Goal: Transaction & Acquisition: Purchase product/service

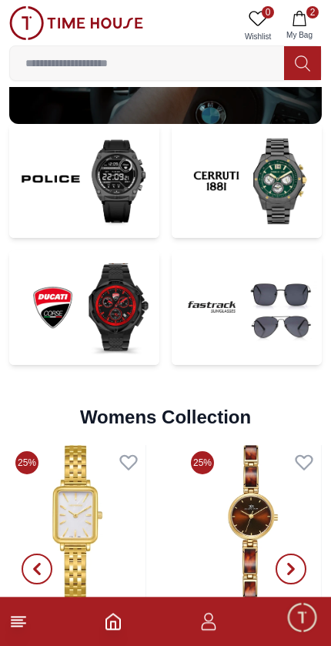
scroll to position [3214, 0]
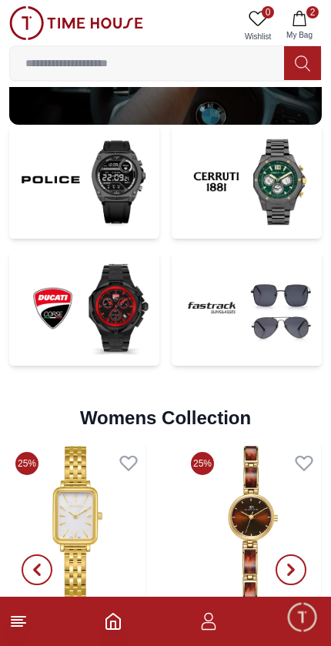
click at [316, 15] on span "2" at bounding box center [312, 12] width 12 height 12
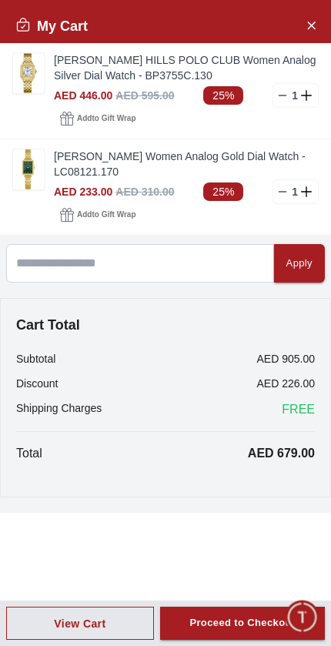
click at [32, 77] on img at bounding box center [28, 73] width 31 height 40
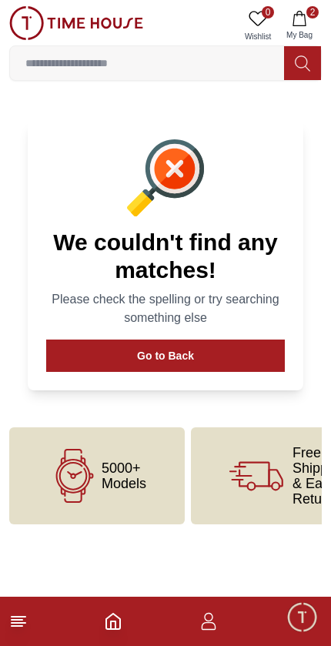
click at [316, 12] on span "2" at bounding box center [312, 12] width 12 height 12
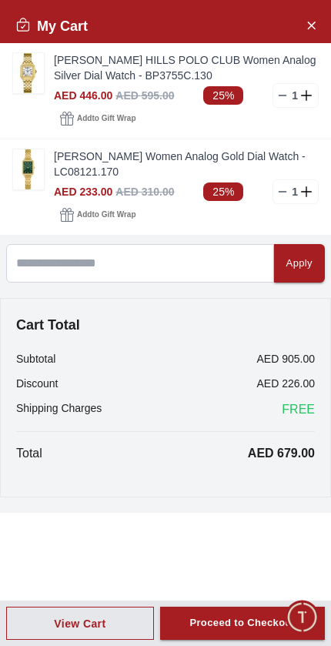
click at [279, 97] on icon at bounding box center [282, 95] width 12 height 12
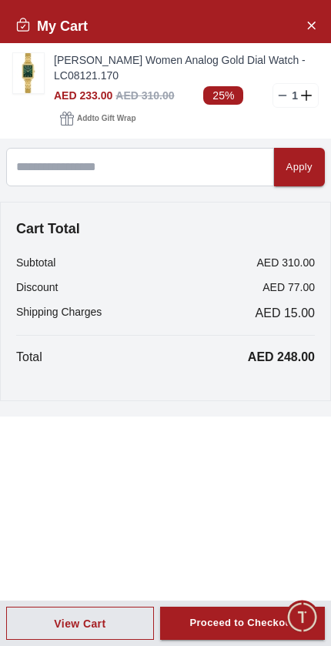
click at [157, 71] on link "[PERSON_NAME] Women Analog Gold Dial Watch - LC08121.170" at bounding box center [186, 67] width 265 height 31
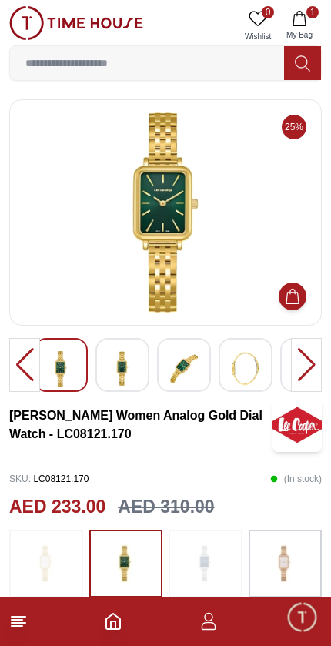
click at [122, 372] on img at bounding box center [123, 368] width 28 height 35
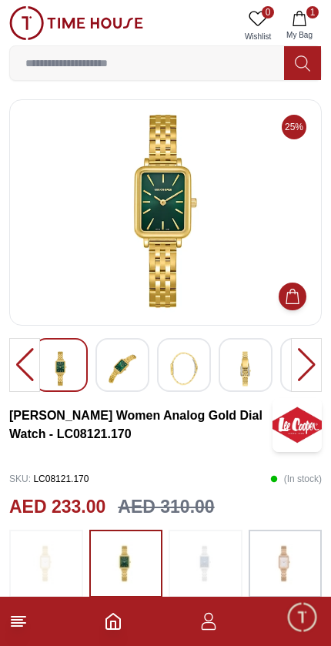
click at [134, 365] on img at bounding box center [123, 368] width 28 height 35
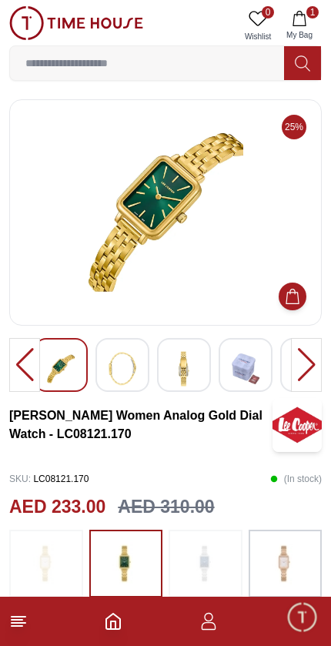
click at [221, 360] on div at bounding box center [246, 365] width 54 height 54
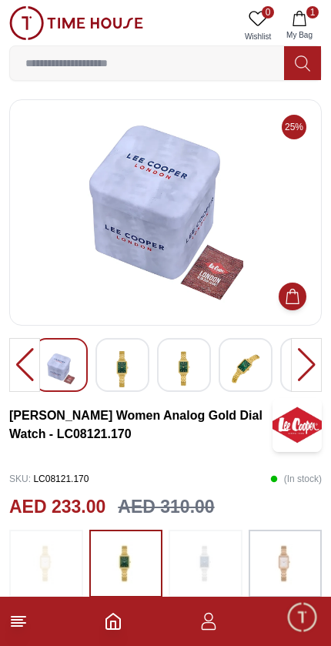
click at [243, 366] on img at bounding box center [246, 368] width 28 height 35
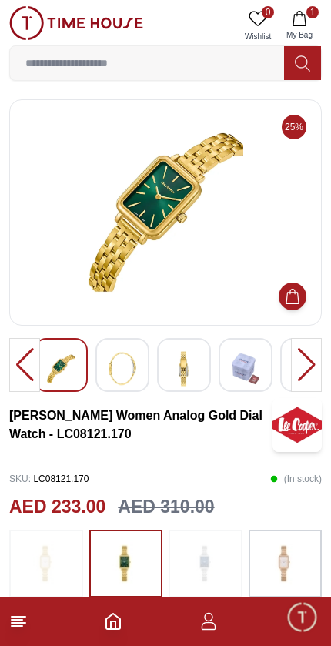
click at [132, 373] on img at bounding box center [123, 368] width 28 height 35
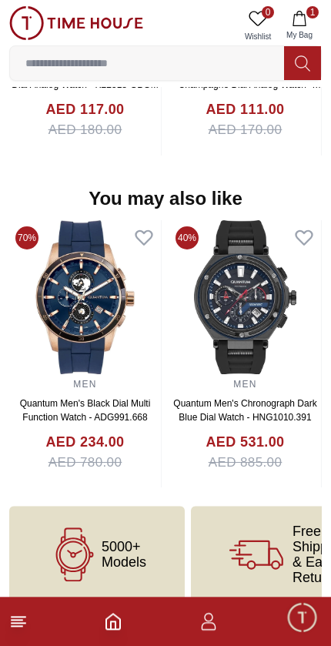
scroll to position [1476, 0]
